Goal: Find specific page/section: Find specific page/section

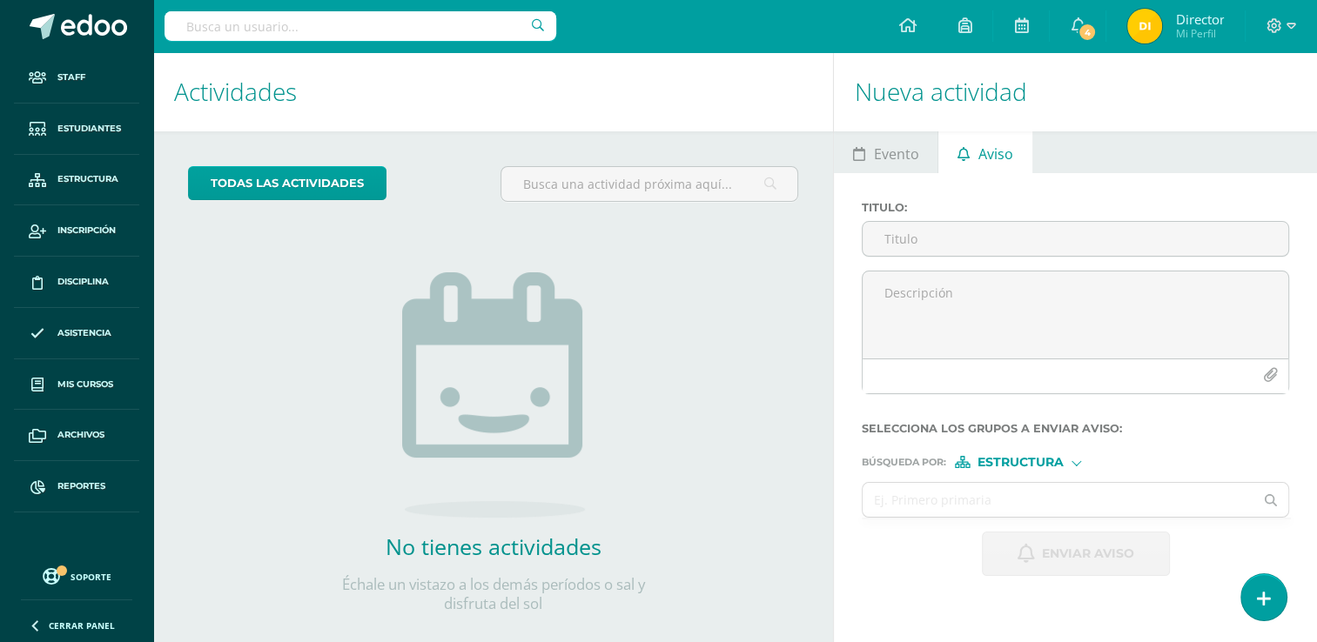
click at [251, 34] on input "text" at bounding box center [361, 26] width 392 height 30
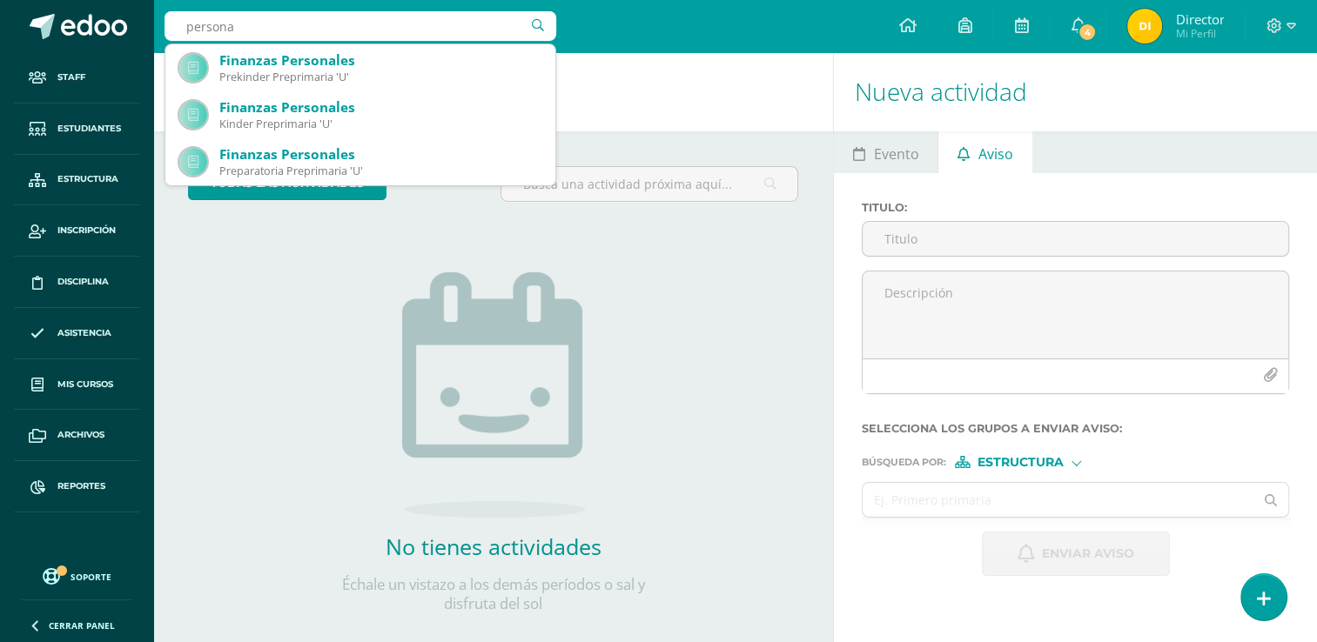
type input "personal"
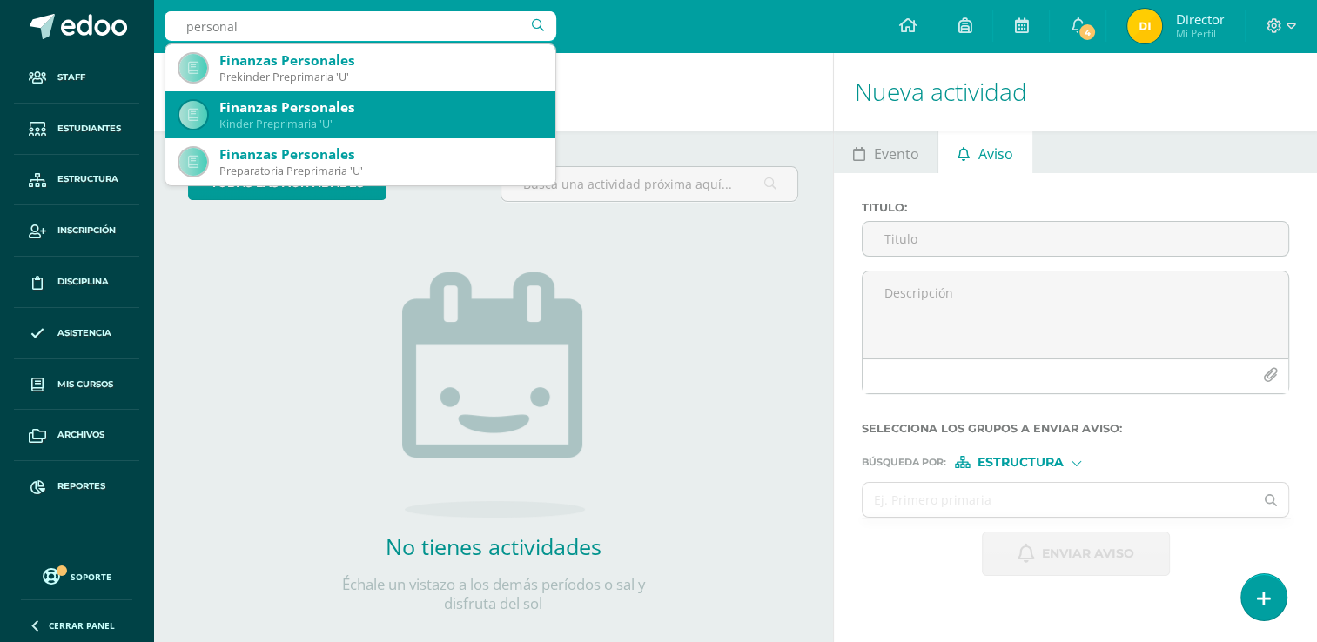
click at [306, 131] on div "Kinder Preprimaria 'U'" at bounding box center [380, 124] width 322 height 15
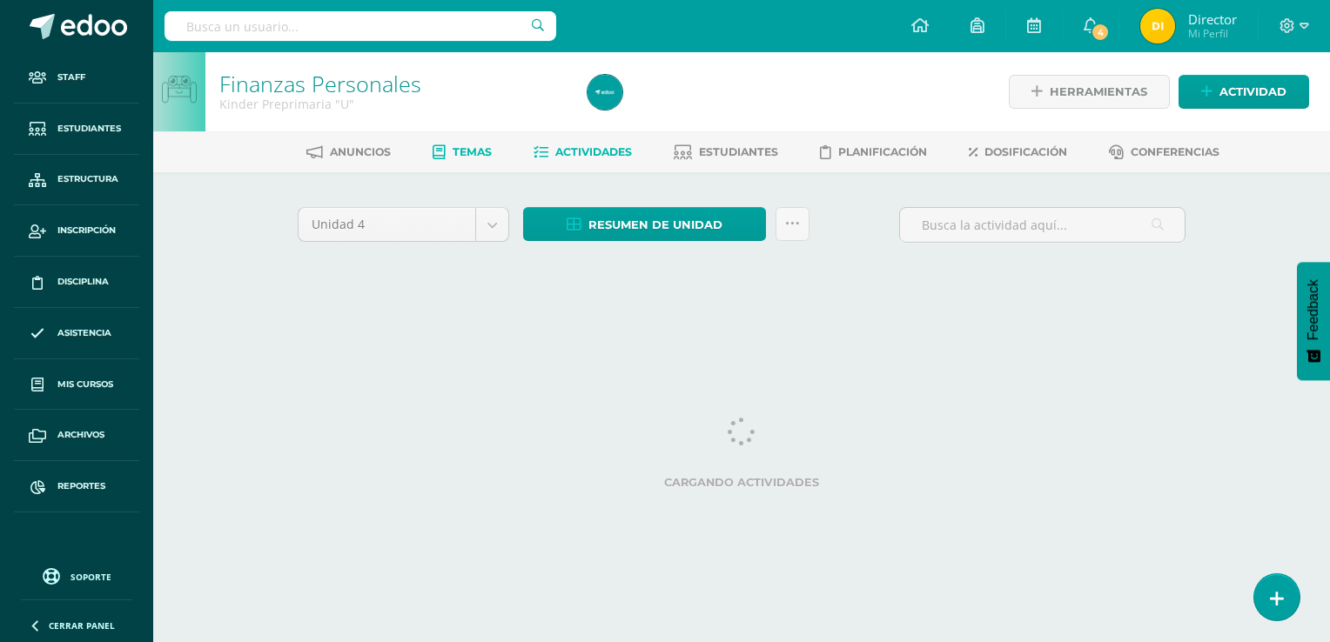
click at [443, 158] on link "Temas" at bounding box center [462, 152] width 59 height 28
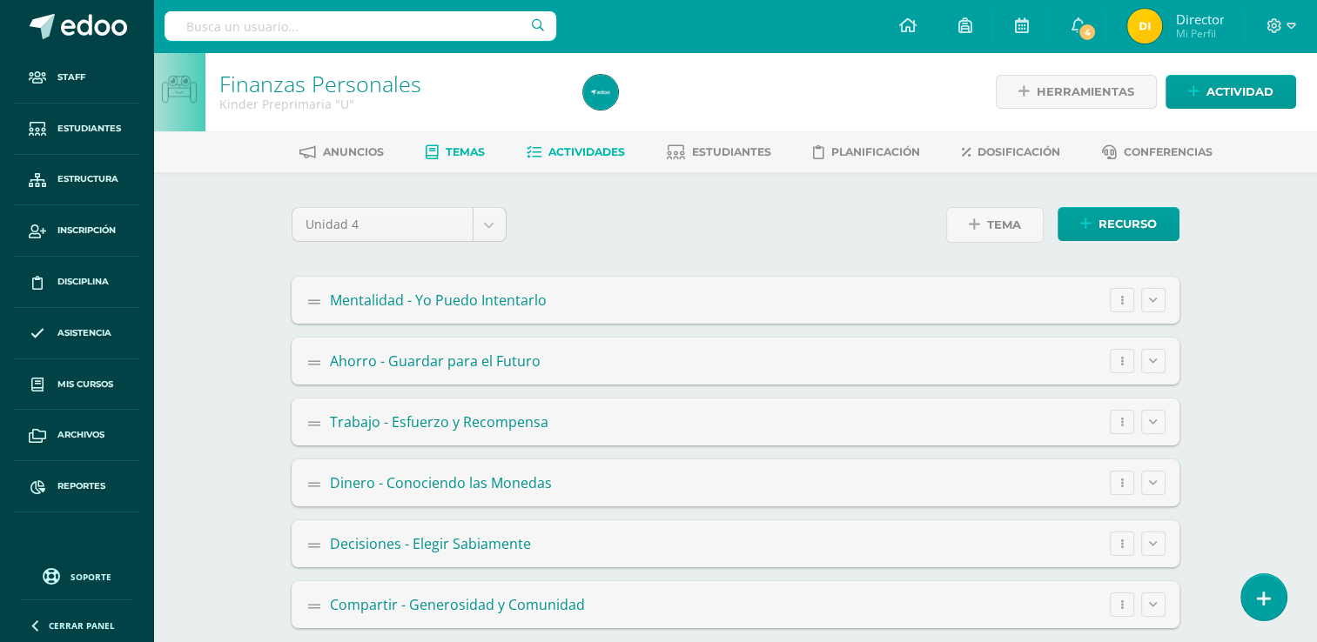
drag, startPoint x: 0, startPoint y: 0, endPoint x: 595, endPoint y: 158, distance: 616.1
click at [595, 158] on span "Actividades" at bounding box center [586, 151] width 77 height 13
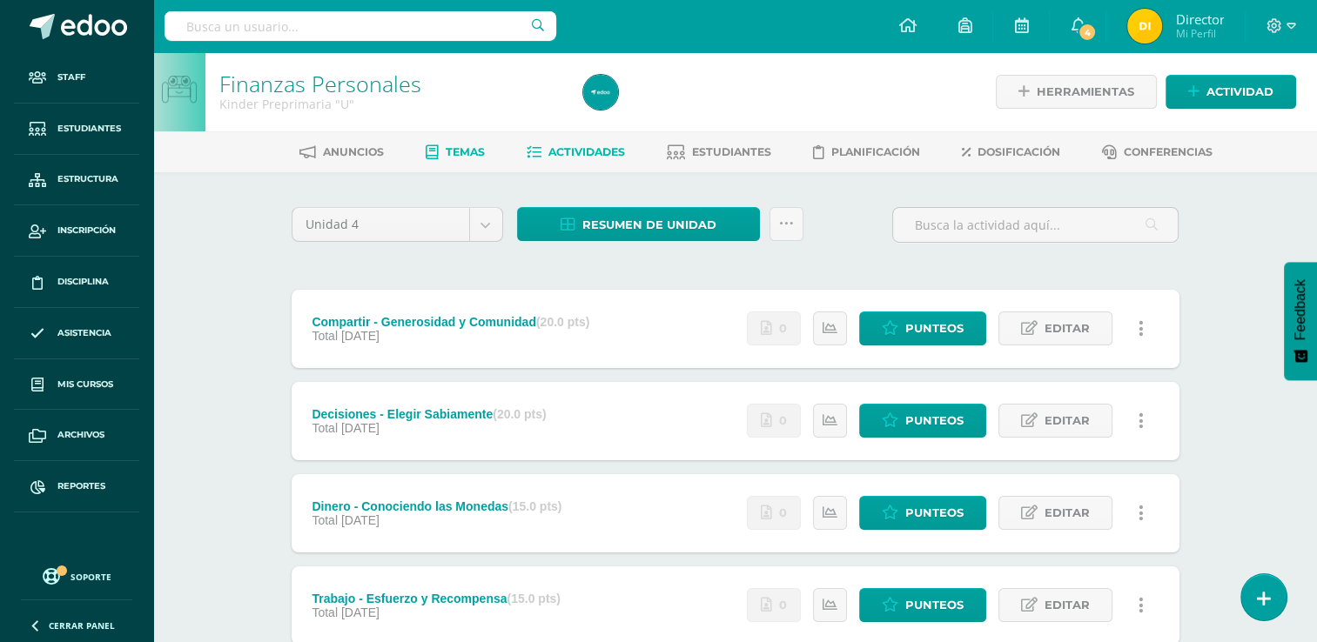
click at [453, 153] on span "Temas" at bounding box center [465, 151] width 39 height 13
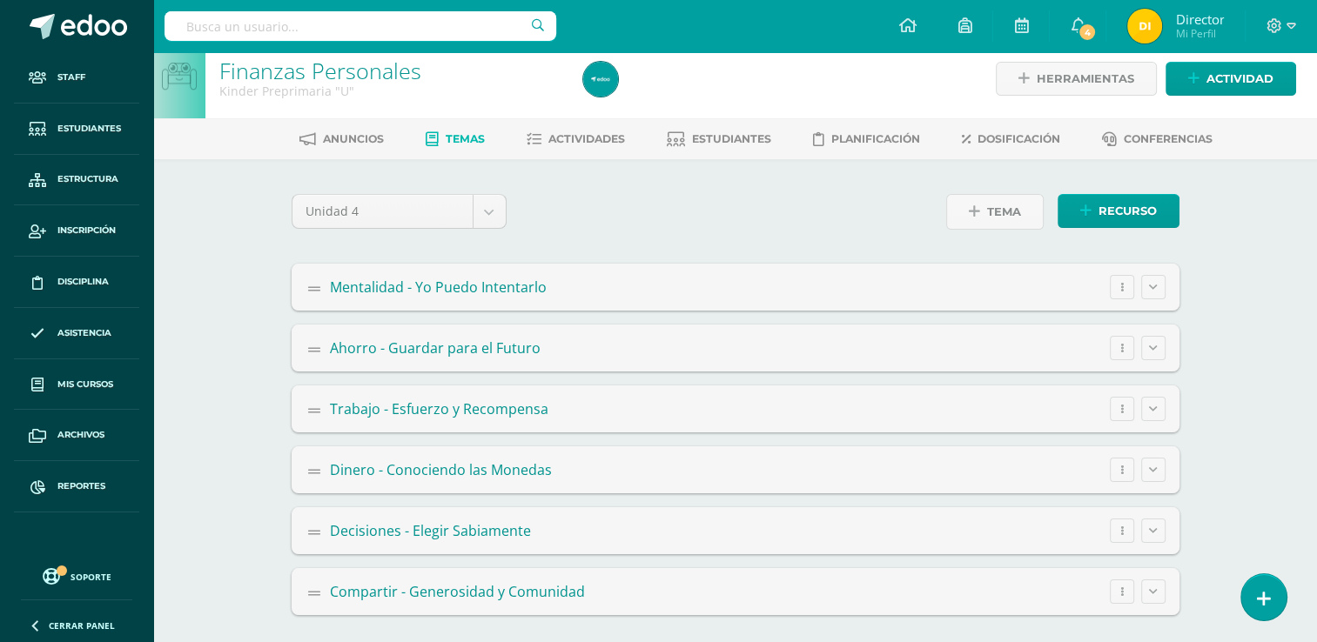
scroll to position [17, 0]
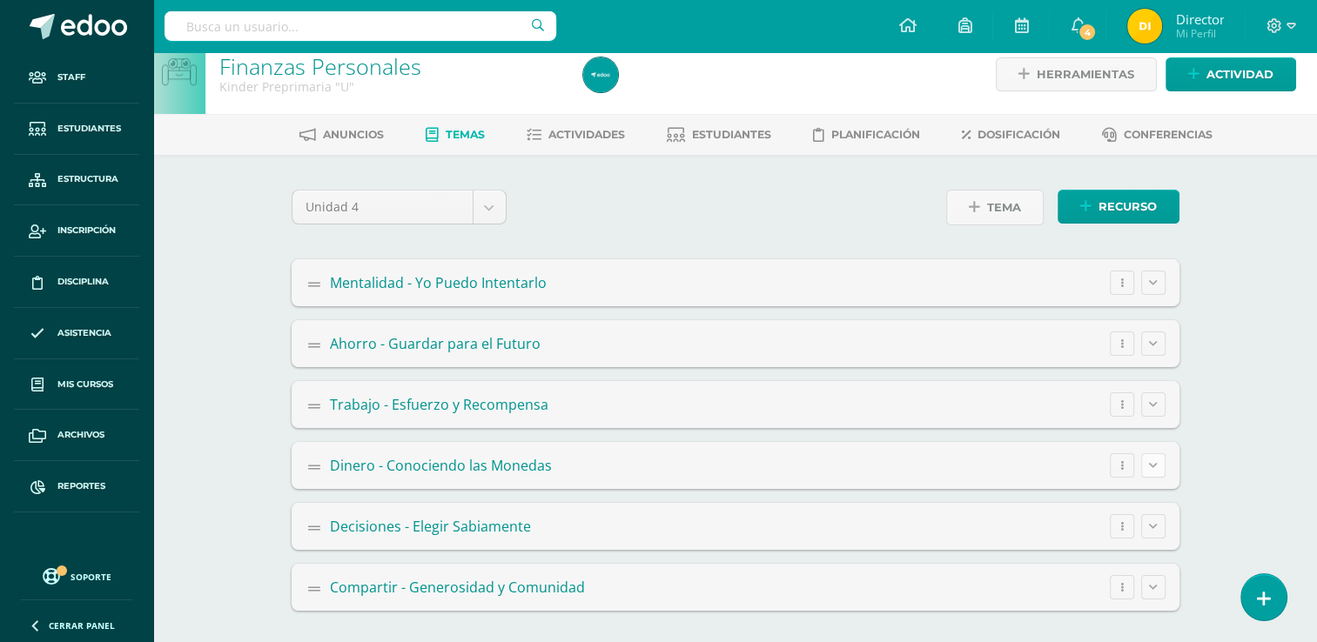
click at [1156, 464] on button at bounding box center [1153, 465] width 24 height 24
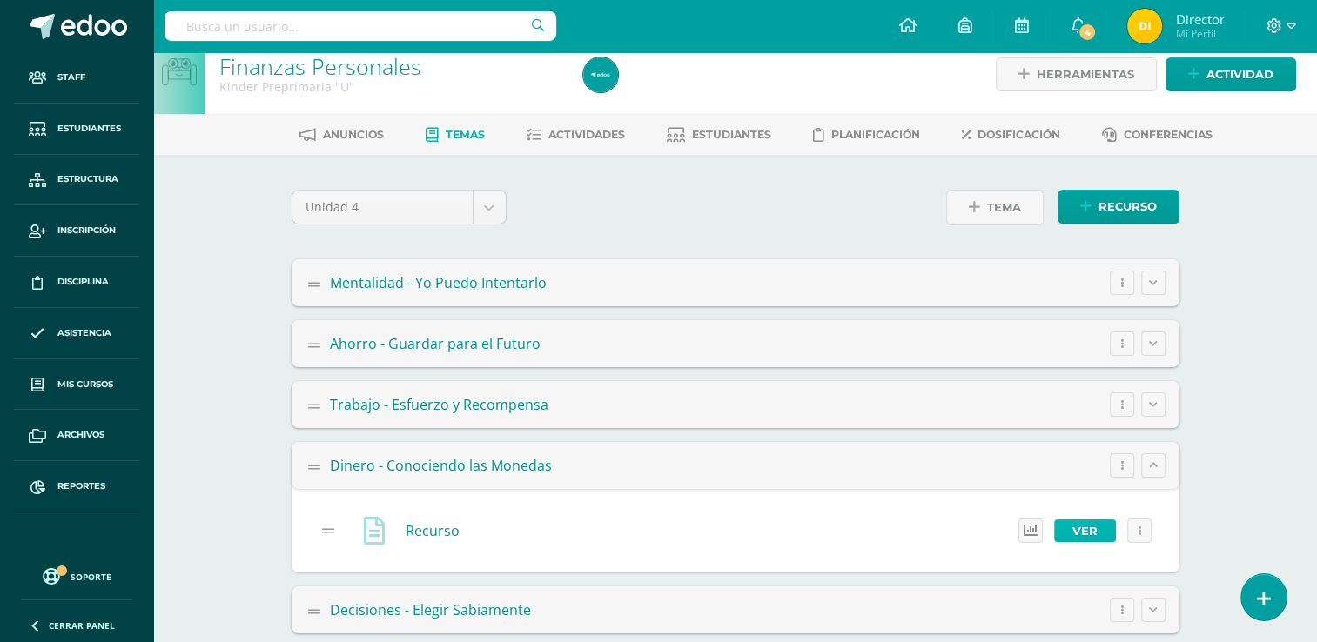
click at [1092, 526] on link "Ver" at bounding box center [1085, 531] width 62 height 23
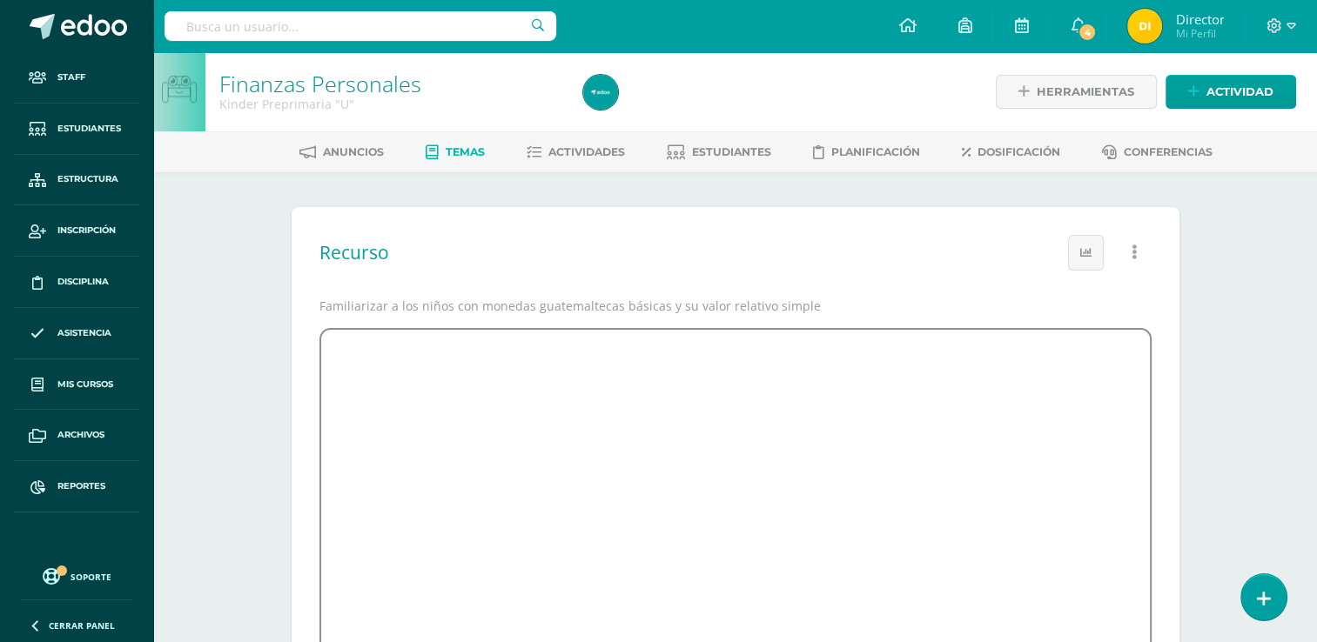
click at [218, 19] on input "text" at bounding box center [361, 26] width 392 height 30
type input "s"
type input "finanzas personales segundo basico"
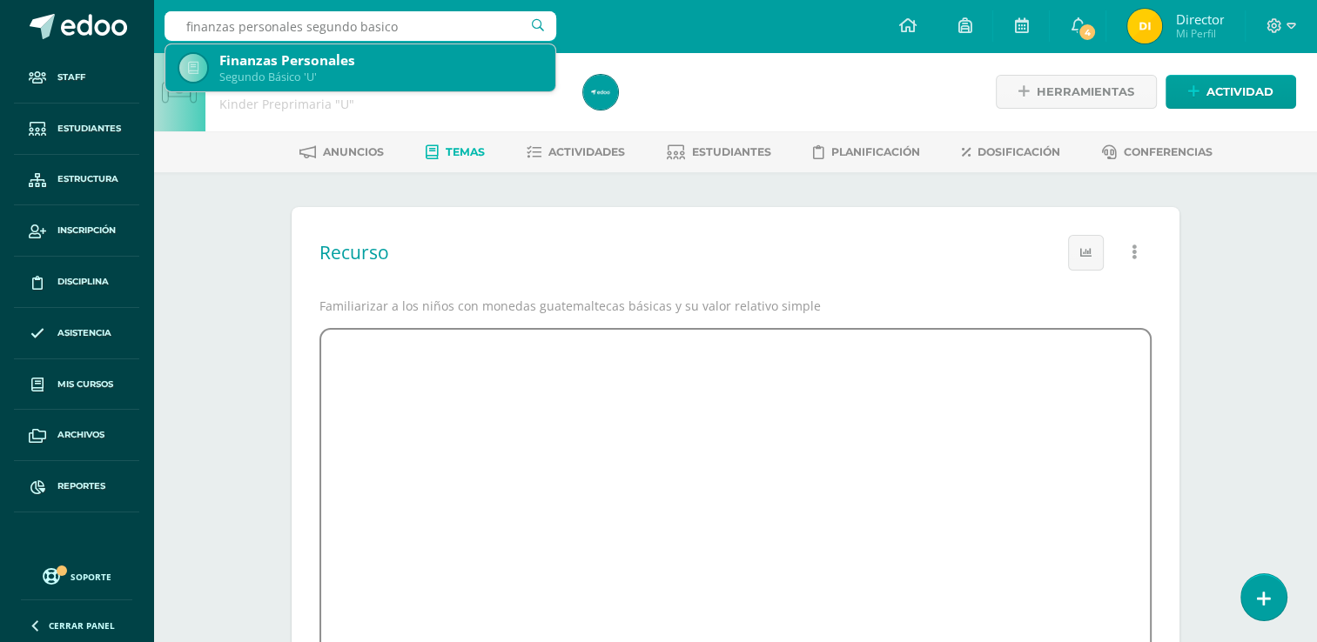
click at [250, 68] on div "Finanzas Personales" at bounding box center [380, 60] width 322 height 18
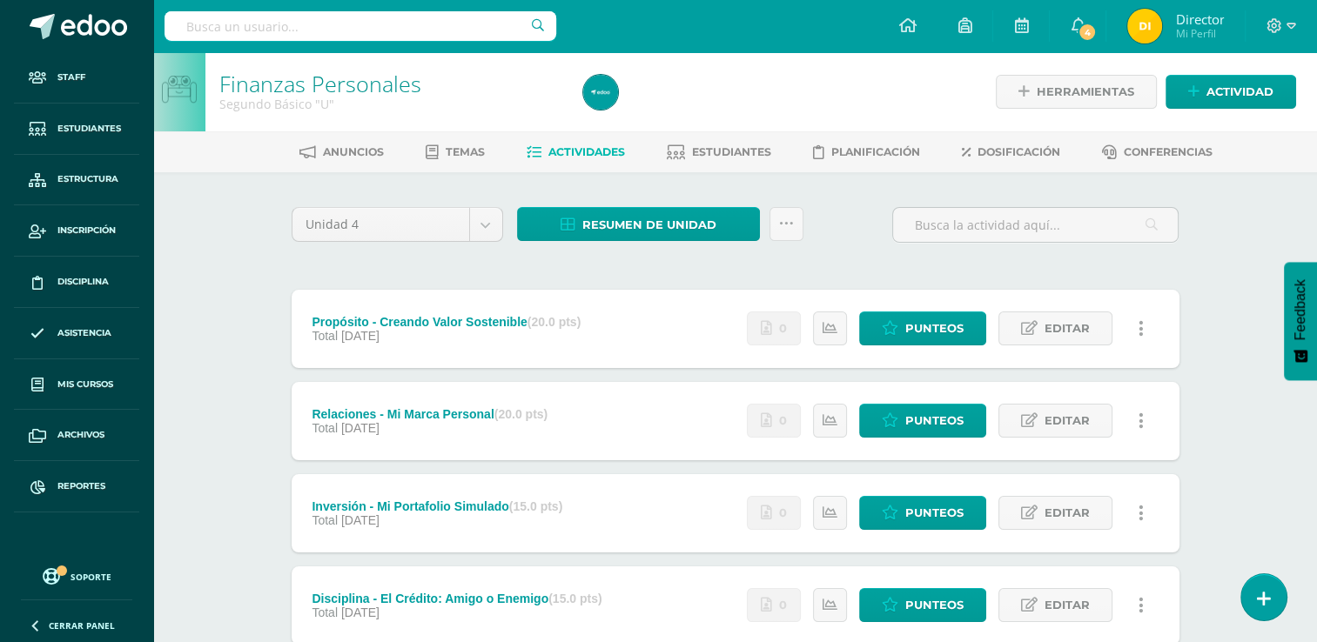
click at [1136, 325] on link at bounding box center [1142, 329] width 34 height 34
click at [487, 317] on div "Propósito - Creando Valor Sostenible (20.0 pts)" at bounding box center [446, 322] width 269 height 14
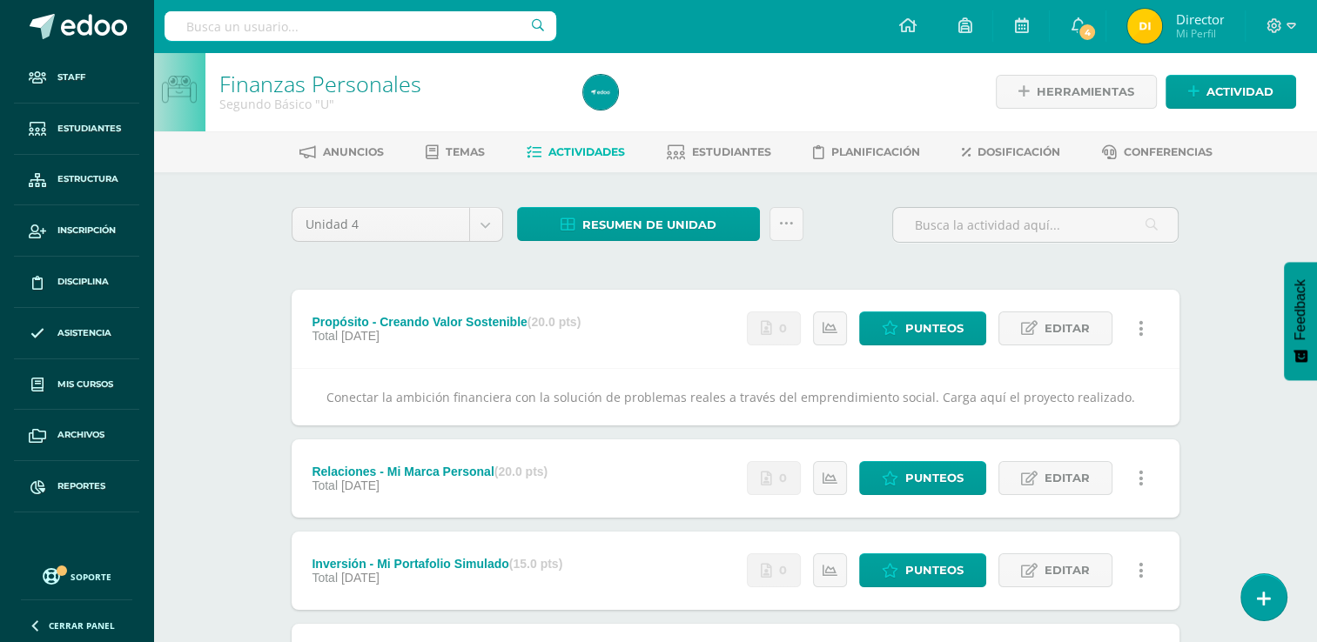
drag, startPoint x: 930, startPoint y: 401, endPoint x: 1117, endPoint y: 396, distance: 187.2
click at [1117, 396] on div "Conectar la ambición financiera con la solución de problemas reales a través de…" at bounding box center [736, 396] width 888 height 57
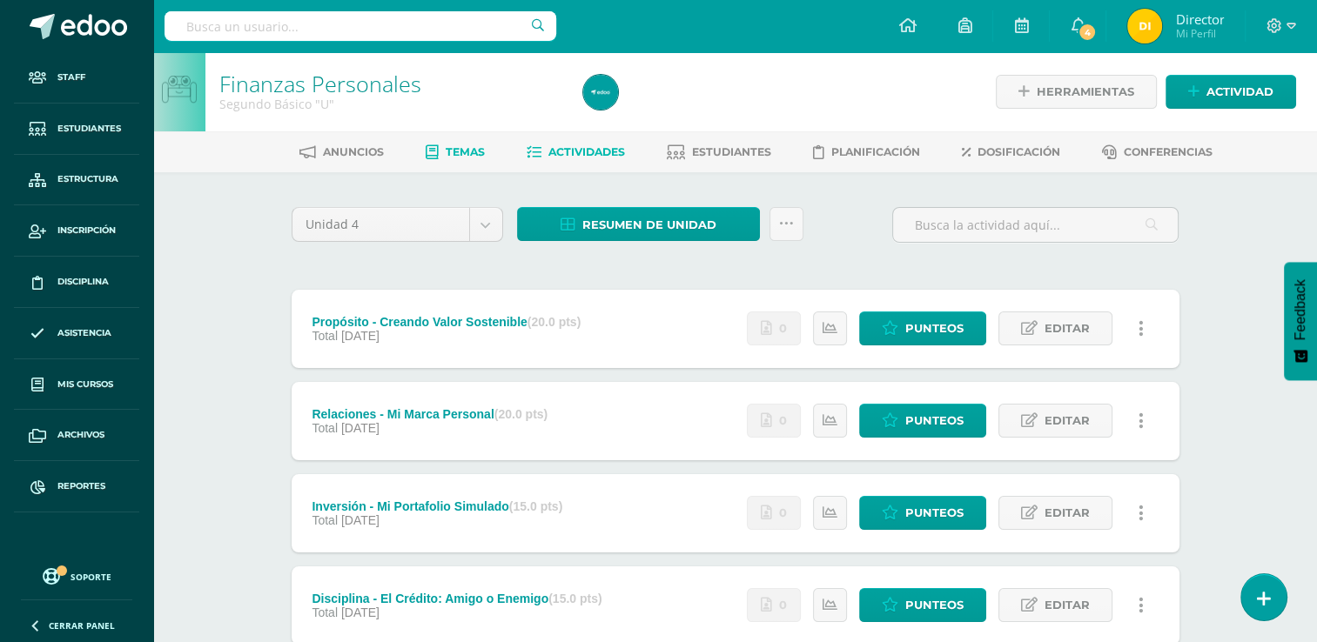
click at [455, 153] on span "Temas" at bounding box center [465, 151] width 39 height 13
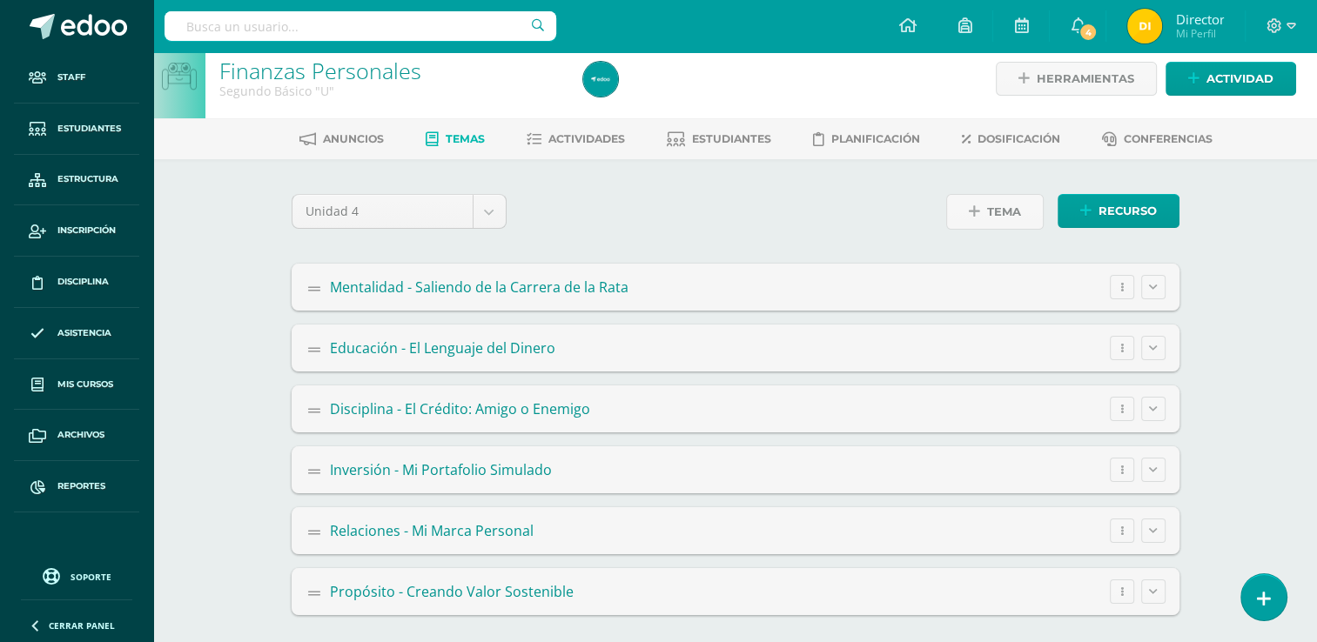
scroll to position [17, 0]
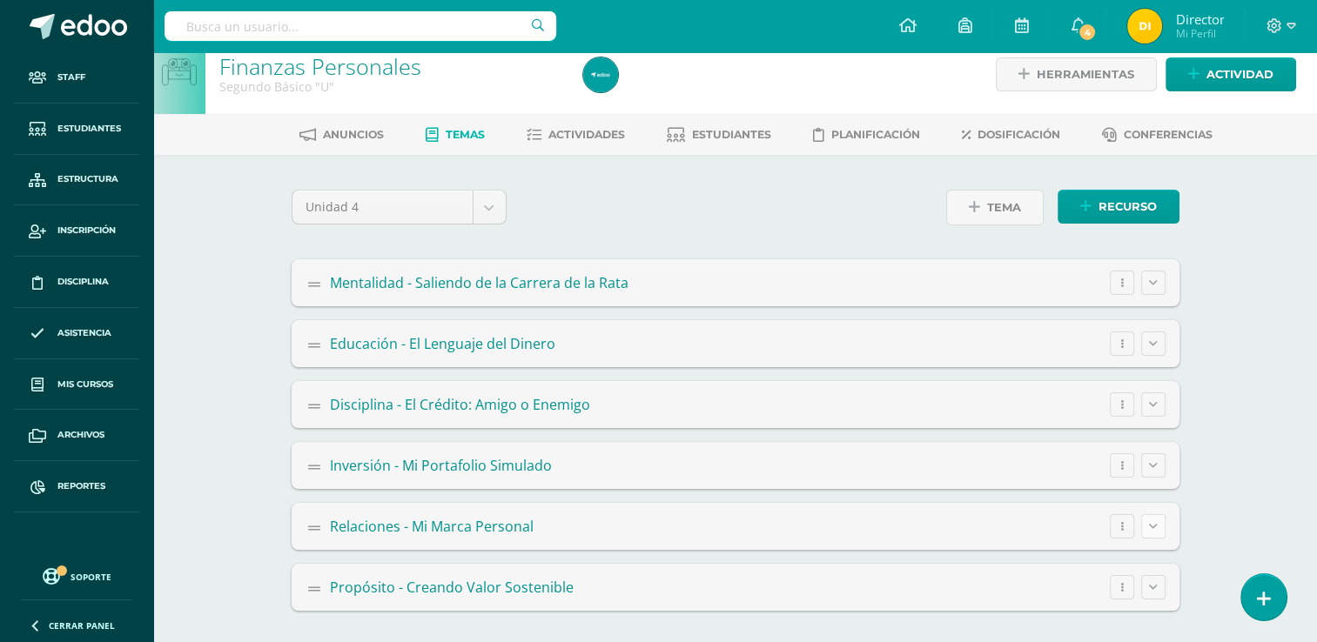
click at [1144, 521] on button at bounding box center [1153, 526] width 24 height 24
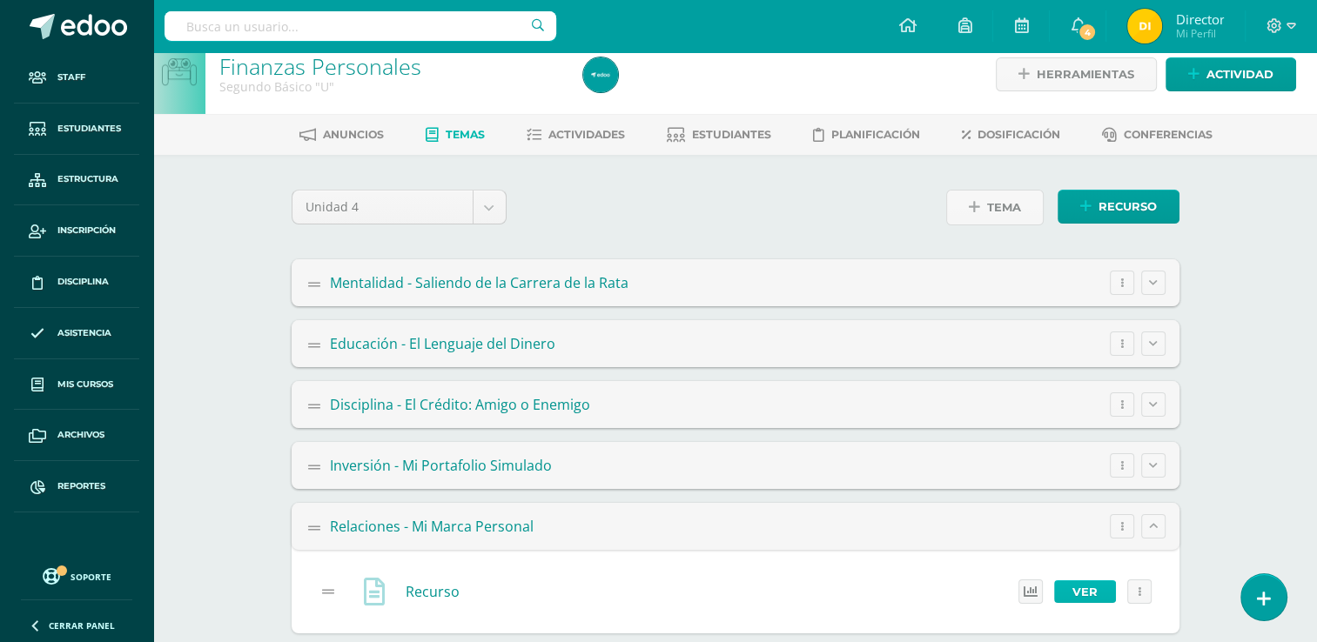
click at [1105, 590] on link "Ver" at bounding box center [1085, 592] width 62 height 23
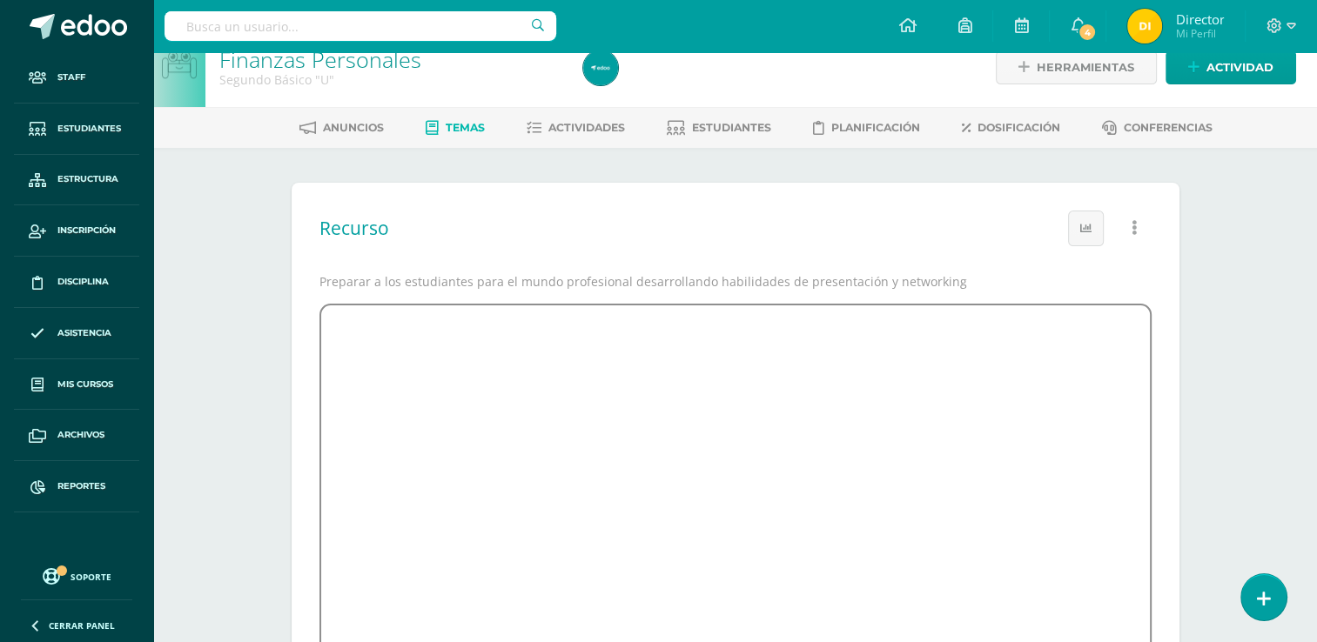
scroll to position [24, 0]
click at [1148, 227] on button "button" at bounding box center [1135, 229] width 34 height 34
click at [0, 0] on div "Editar" at bounding box center [0, 0] width 0 height 0
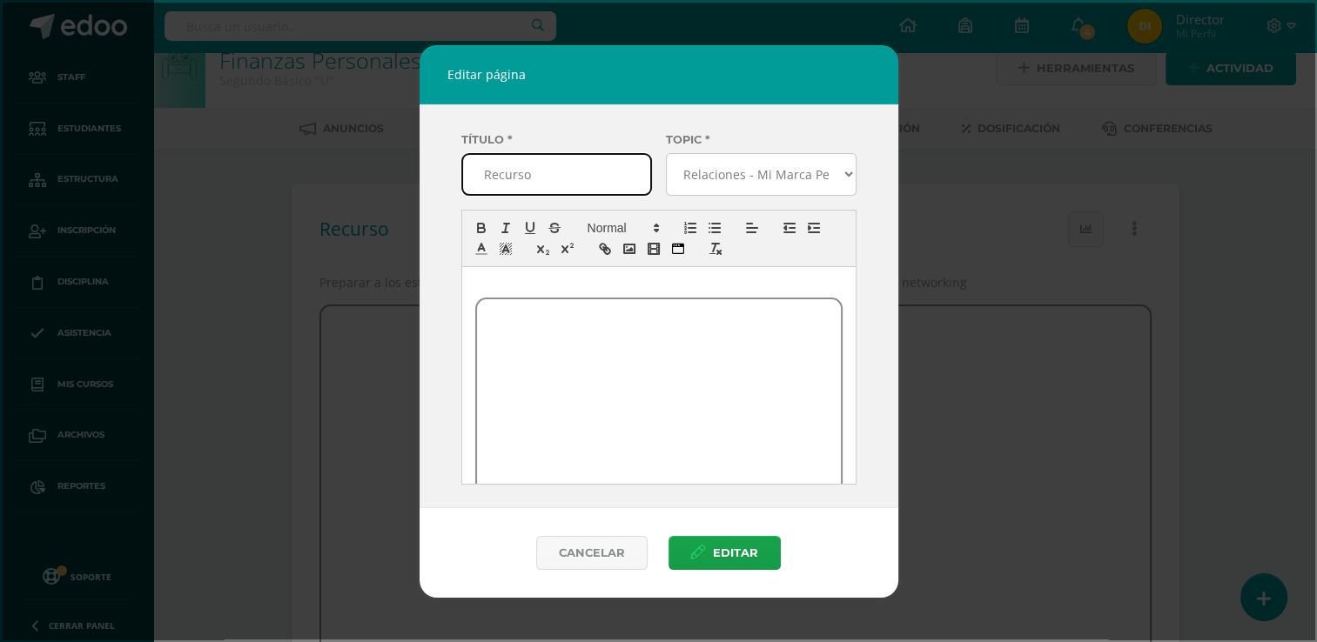
scroll to position [0, 0]
click at [982, 164] on dialog "Editar página Título * Recurso Topic * Selecciona un tema Mentalidad - Saliendo…" at bounding box center [659, 321] width 1312 height 637
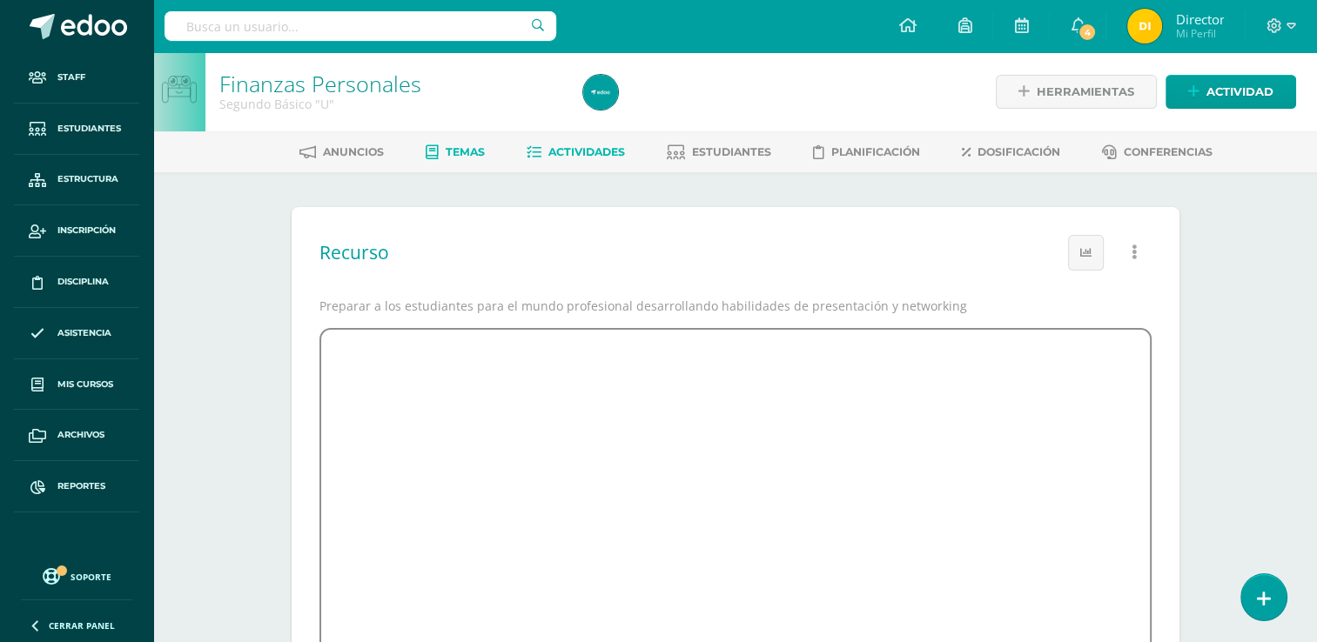
click at [608, 161] on link "Actividades" at bounding box center [576, 152] width 98 height 28
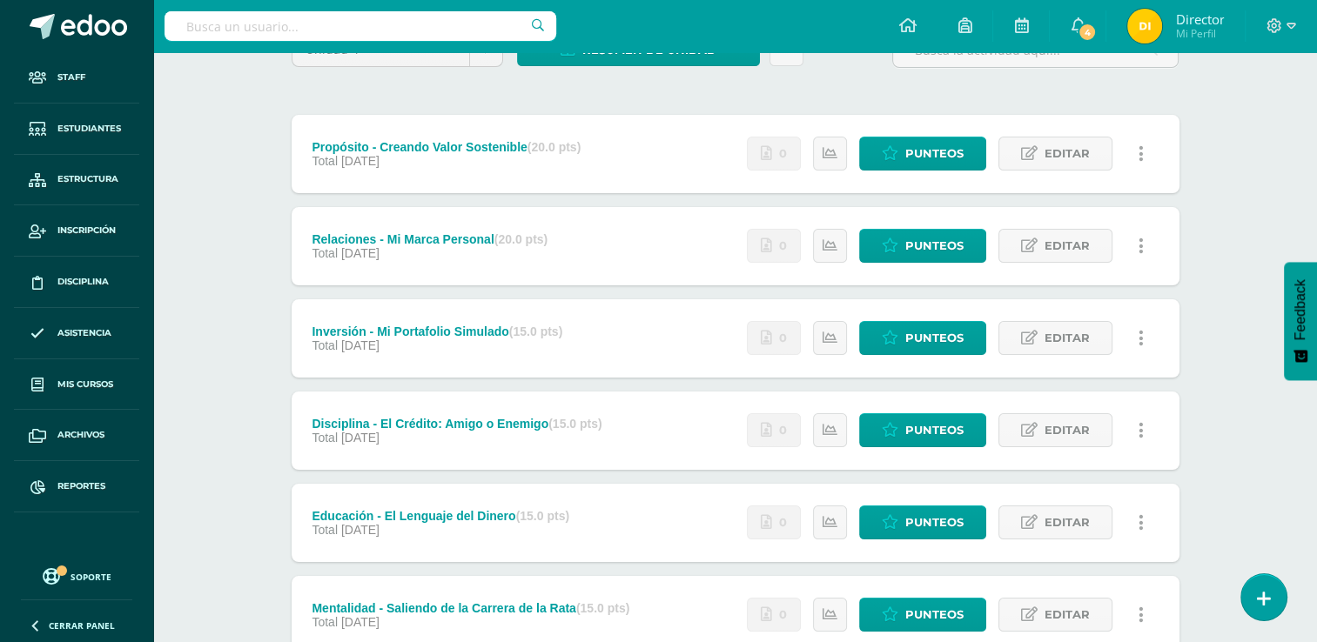
scroll to position [261, 0]
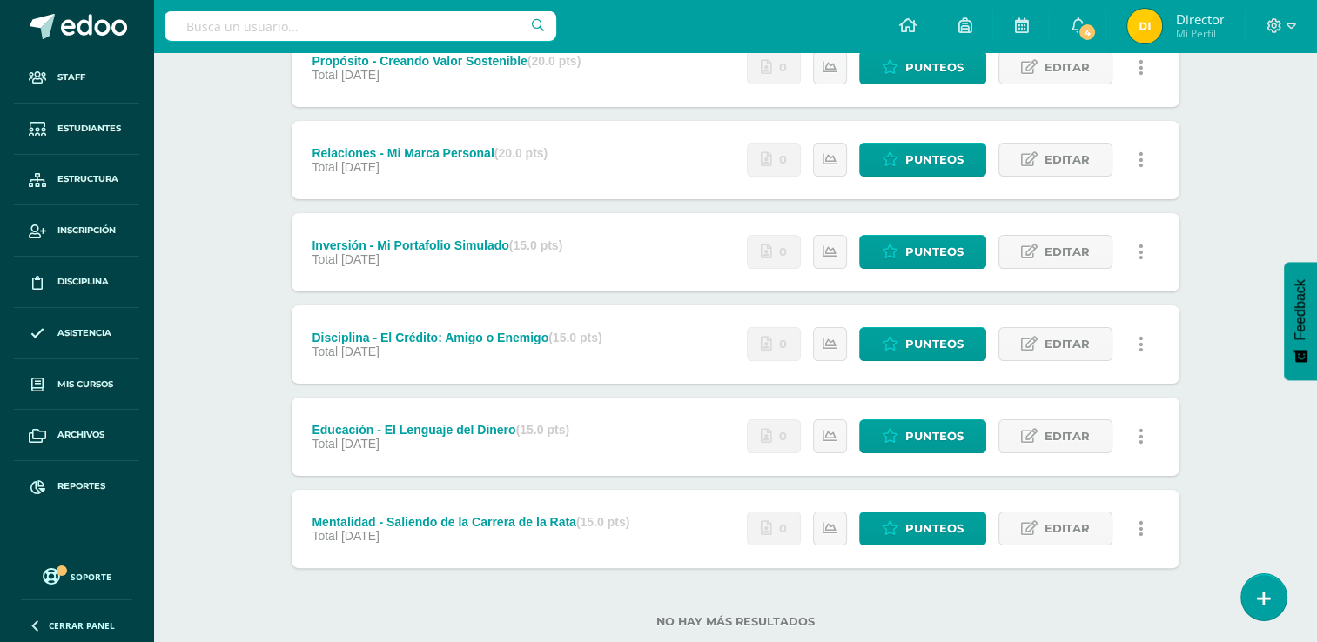
click at [451, 236] on div "Inversión - Mi Portafolio Simulado (15.0 pts) Total 29 de Octubre" at bounding box center [438, 252] width 292 height 78
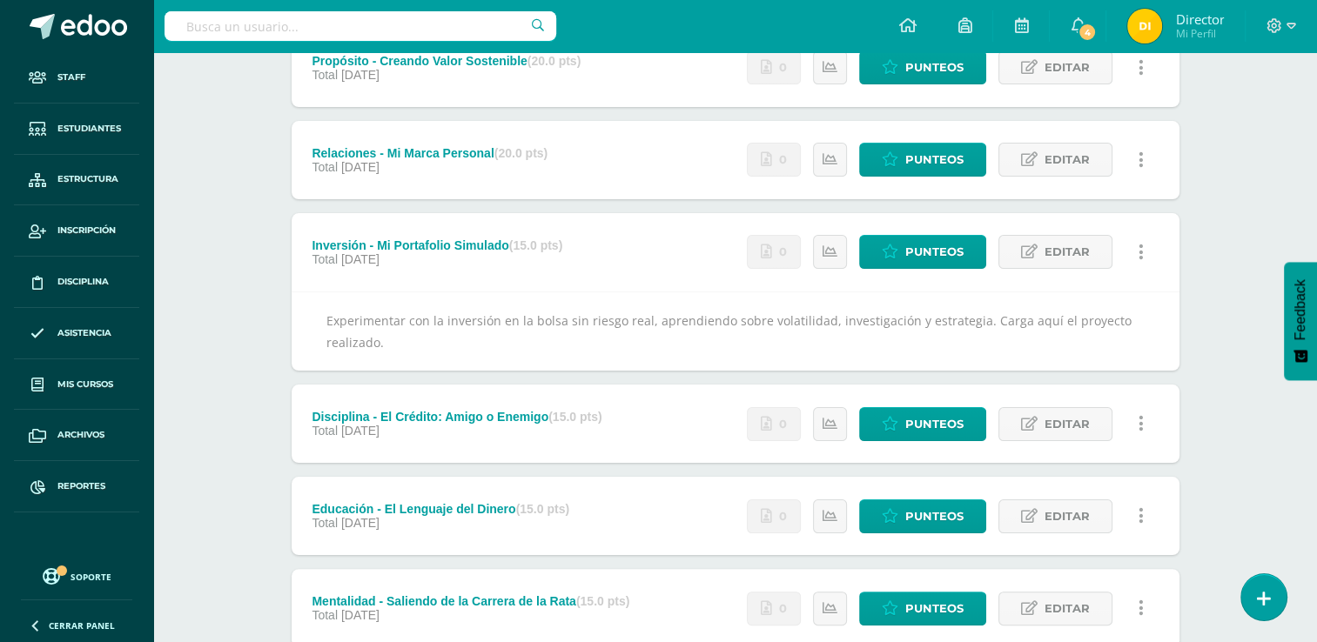
scroll to position [0, 0]
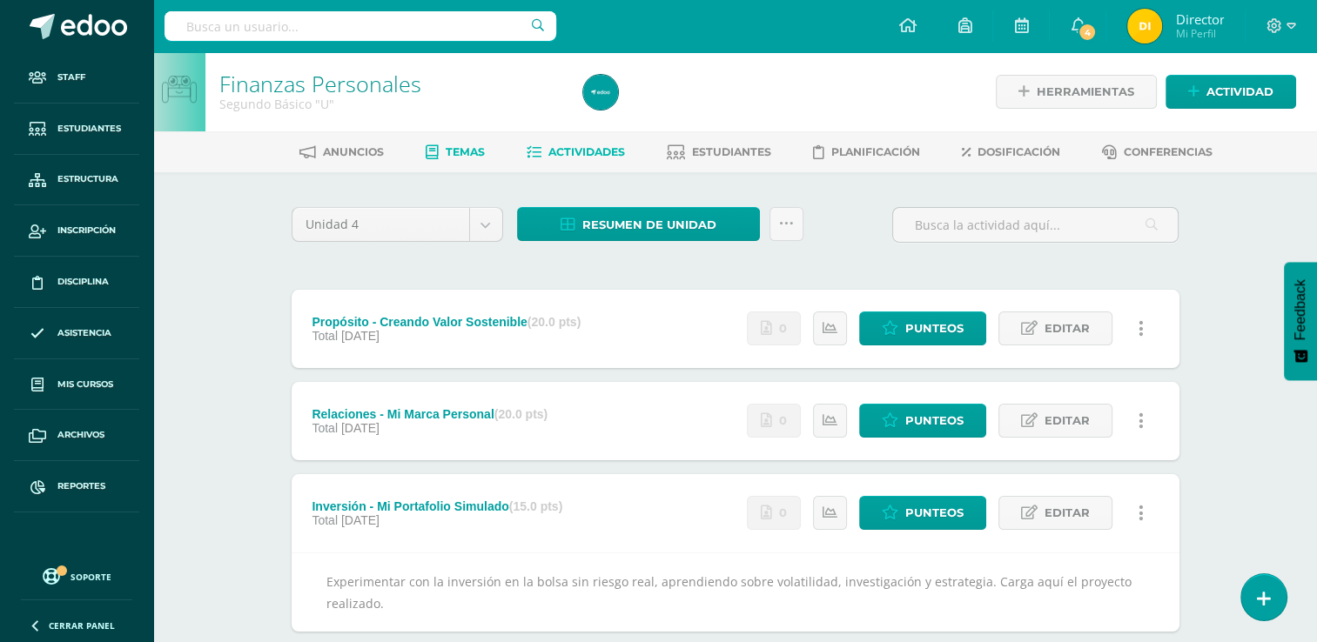
click at [453, 148] on span "Temas" at bounding box center [465, 151] width 39 height 13
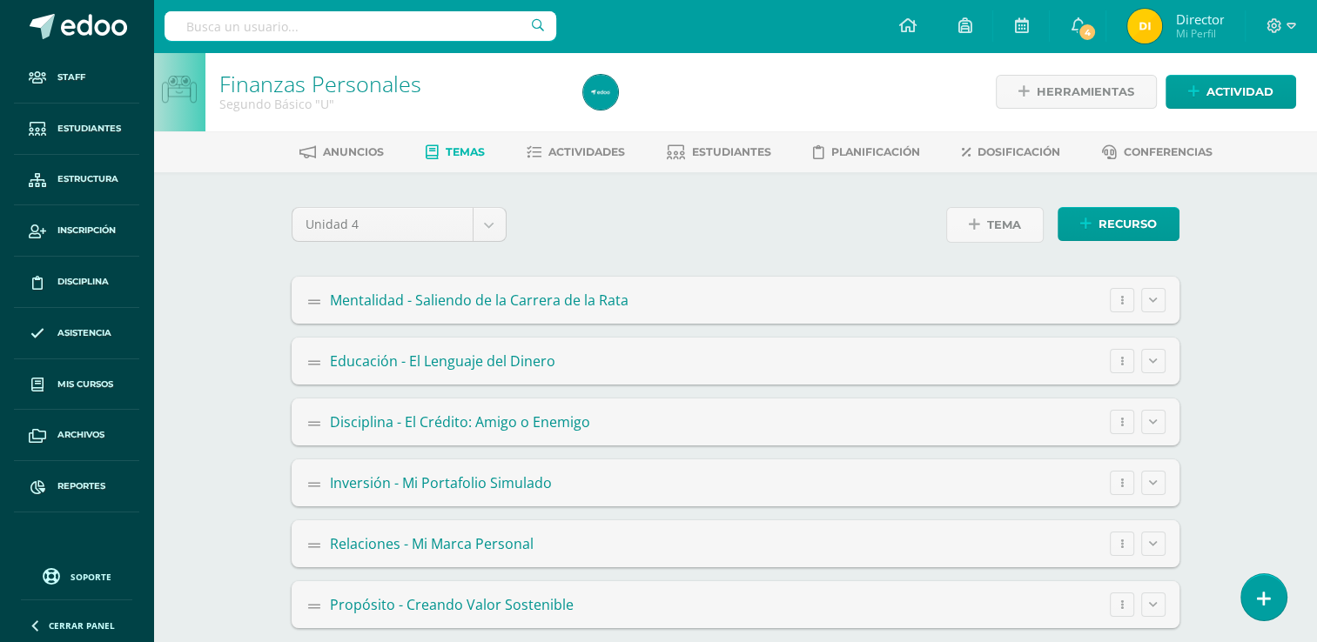
scroll to position [17, 0]
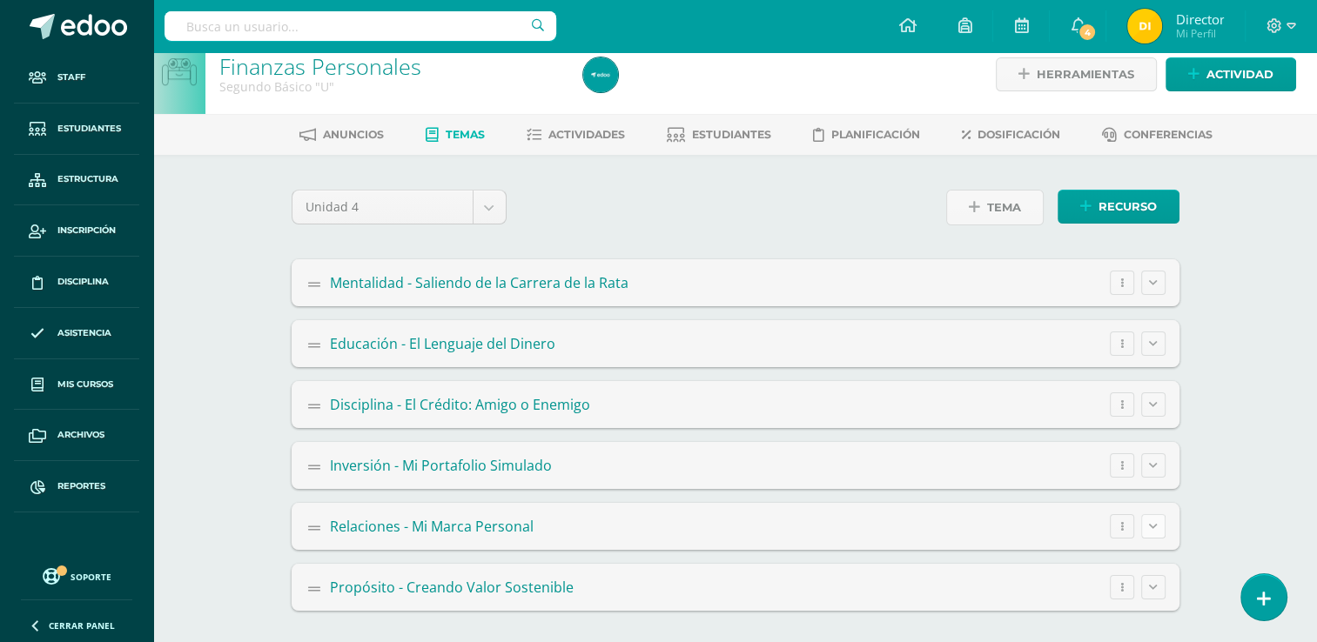
click at [1157, 523] on button at bounding box center [1153, 526] width 24 height 24
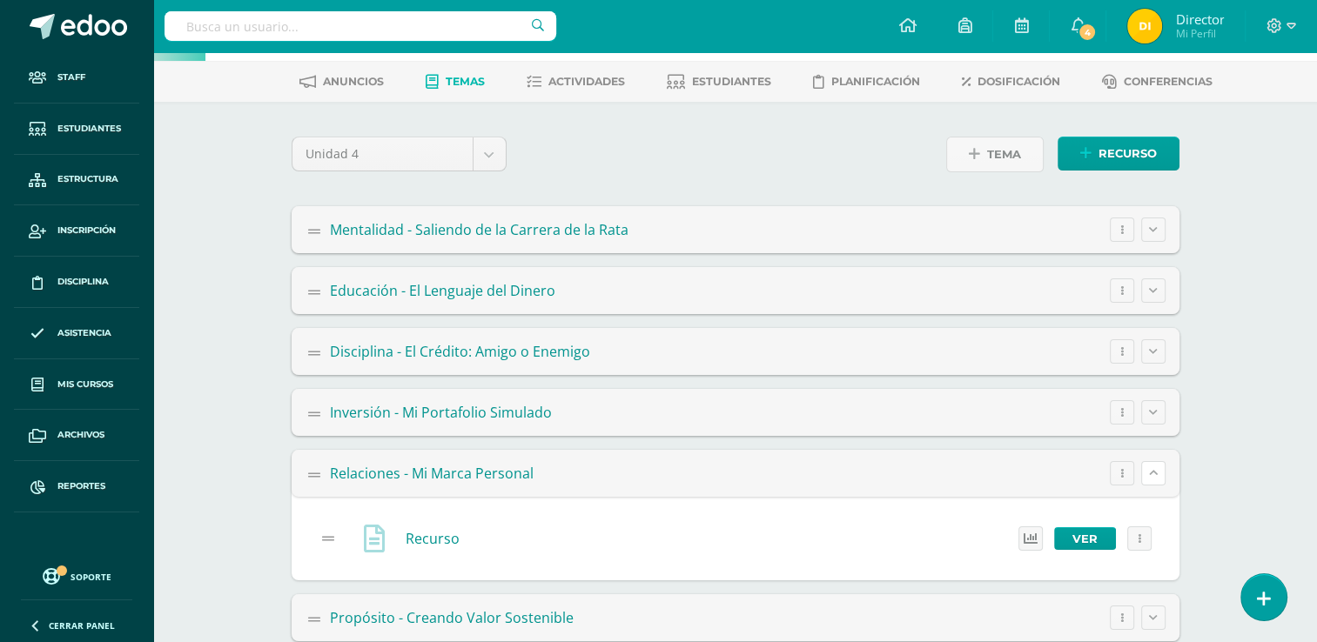
scroll to position [101, 0]
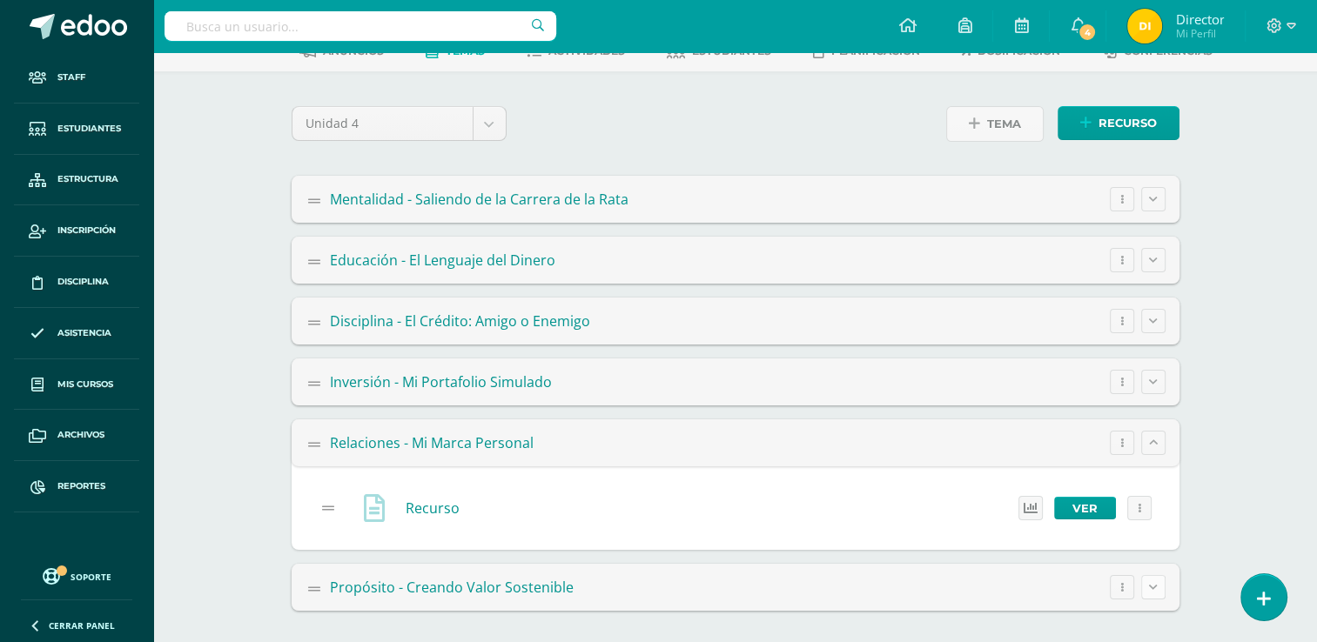
click at [1159, 588] on button at bounding box center [1153, 587] width 24 height 24
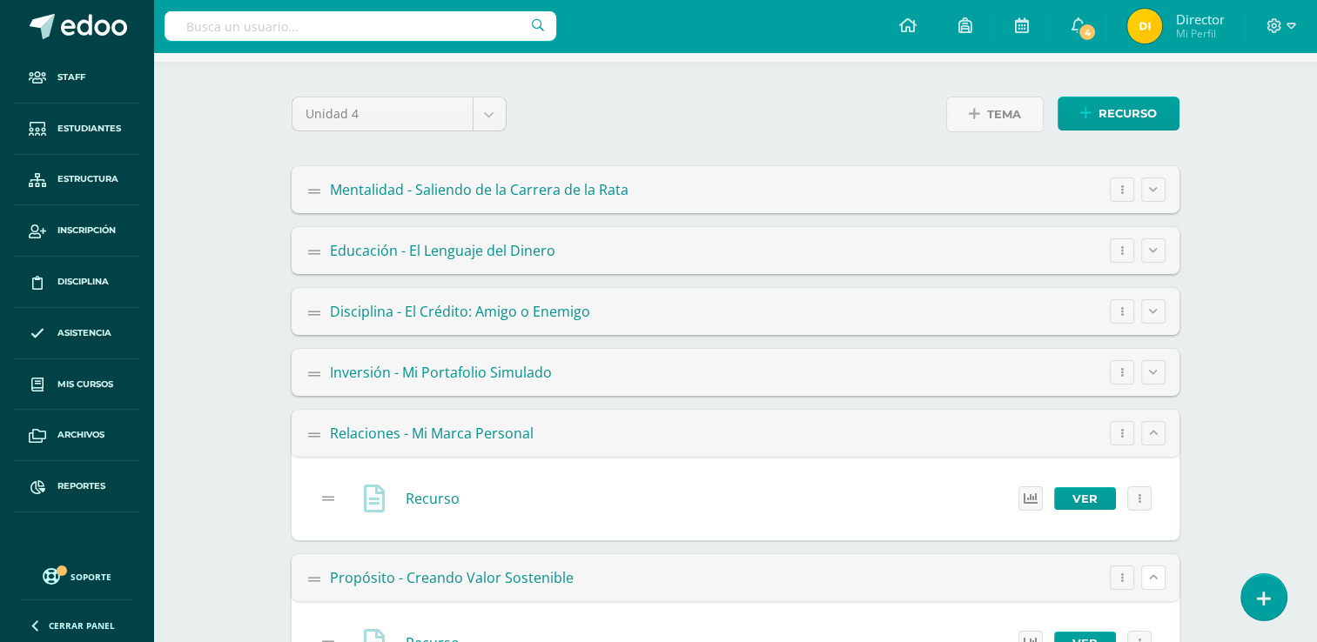
scroll to position [0, 0]
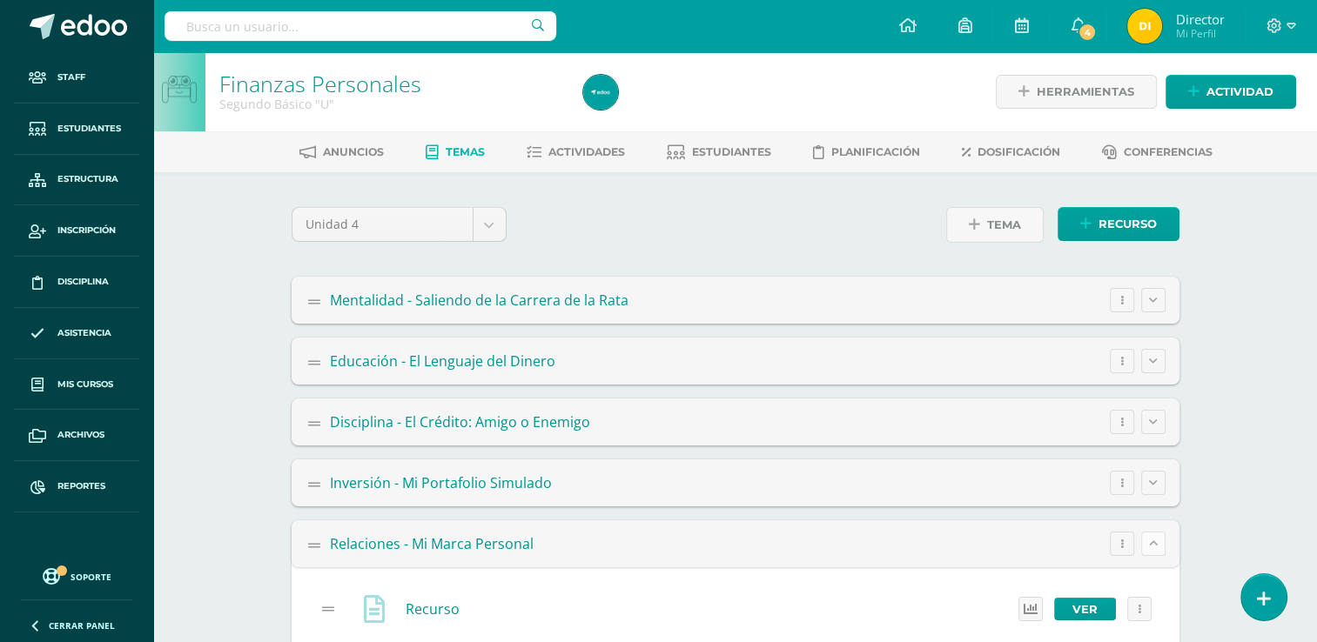
click at [1161, 538] on button at bounding box center [1153, 544] width 24 height 24
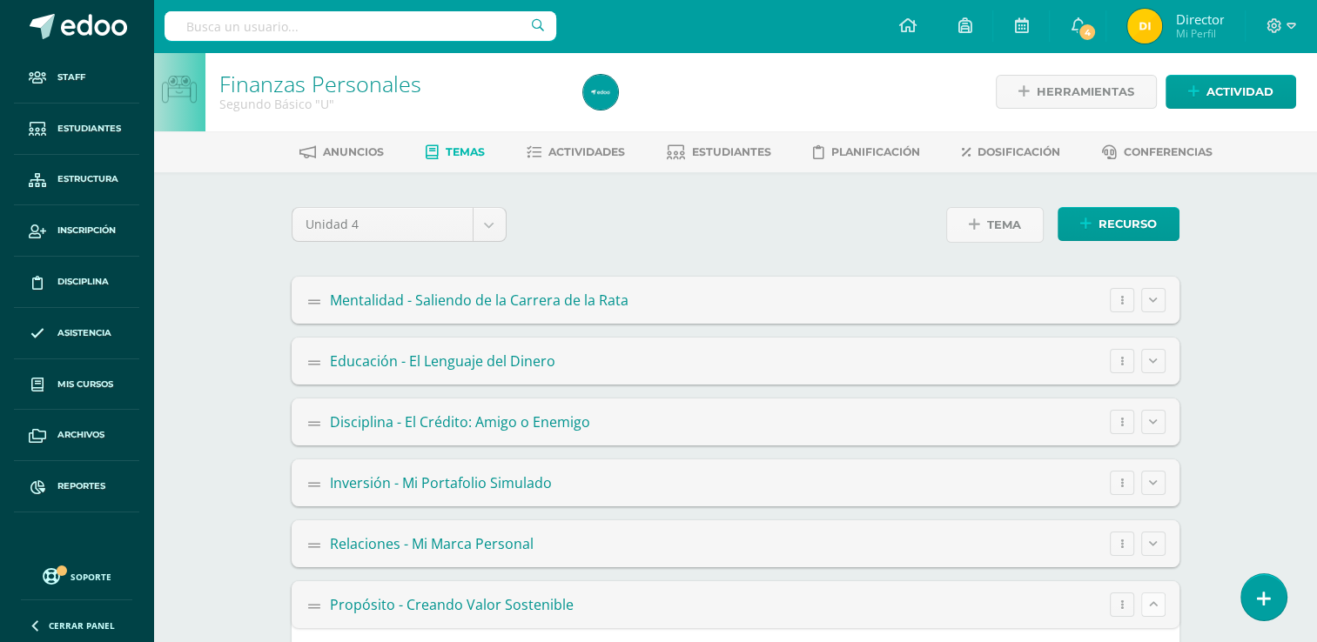
click at [1156, 612] on button at bounding box center [1153, 605] width 24 height 24
